Goal: Task Accomplishment & Management: Complete application form

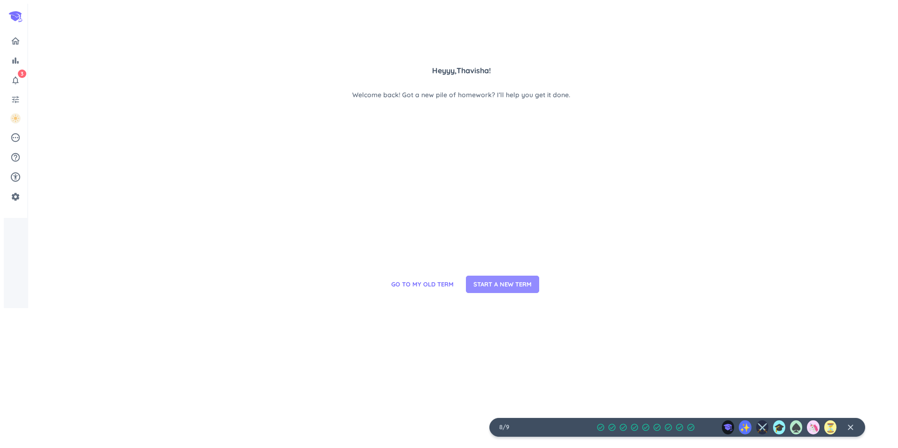
click at [486, 294] on button "START A NEW TERM" at bounding box center [502, 285] width 73 height 18
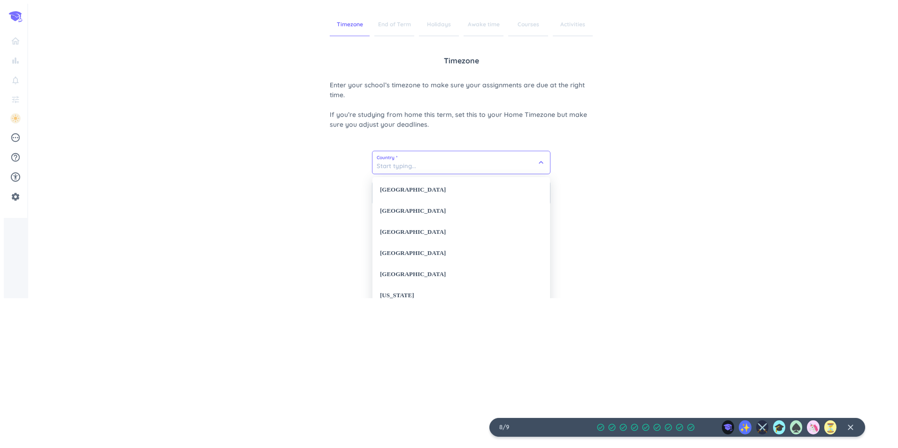
click at [456, 160] on input at bounding box center [461, 162] width 178 height 23
type input "a"
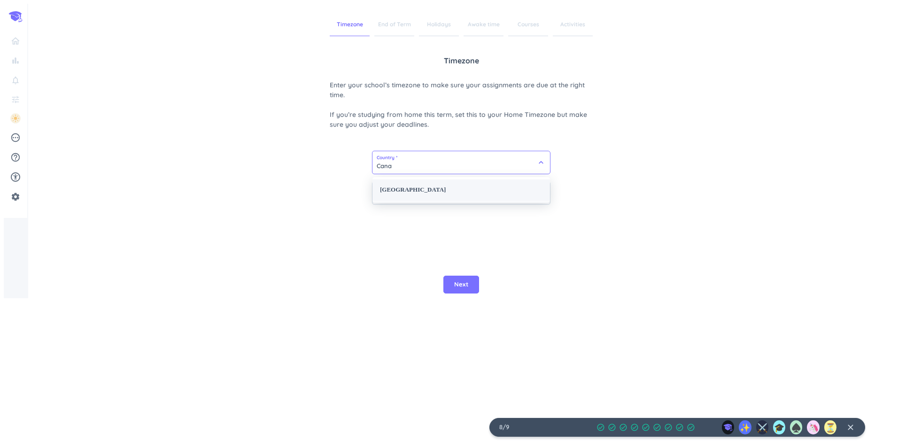
click at [457, 193] on div "[GEOGRAPHIC_DATA]" at bounding box center [461, 189] width 178 height 21
type input "[GEOGRAPHIC_DATA]"
click at [469, 294] on button "Next" at bounding box center [461, 285] width 36 height 18
